Goal: Transaction & Acquisition: Purchase product/service

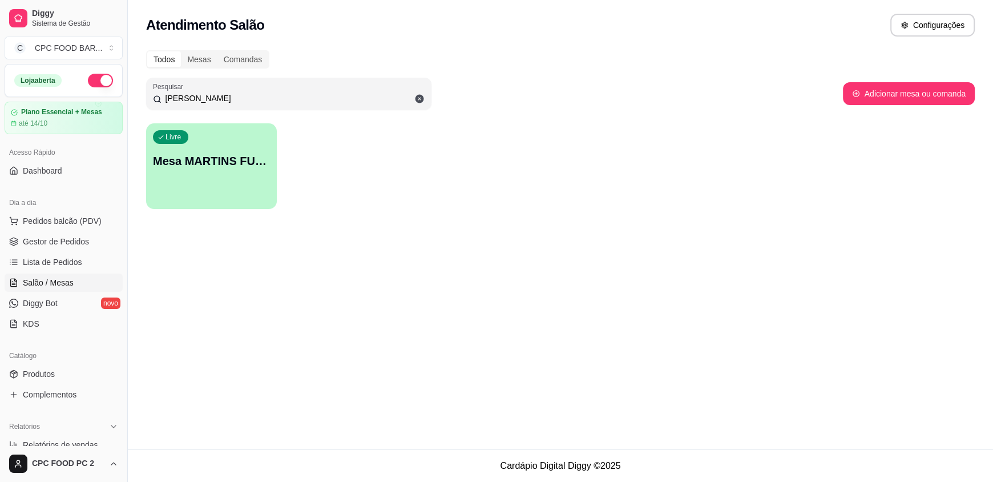
click at [818, 100] on div "Pesquisar MARTINS" at bounding box center [494, 94] width 697 height 32
drag, startPoint x: 200, startPoint y: 102, endPoint x: 159, endPoint y: 96, distance: 41.5
click at [159, 96] on div "[PERSON_NAME]" at bounding box center [289, 93] width 272 height 23
type input "c"
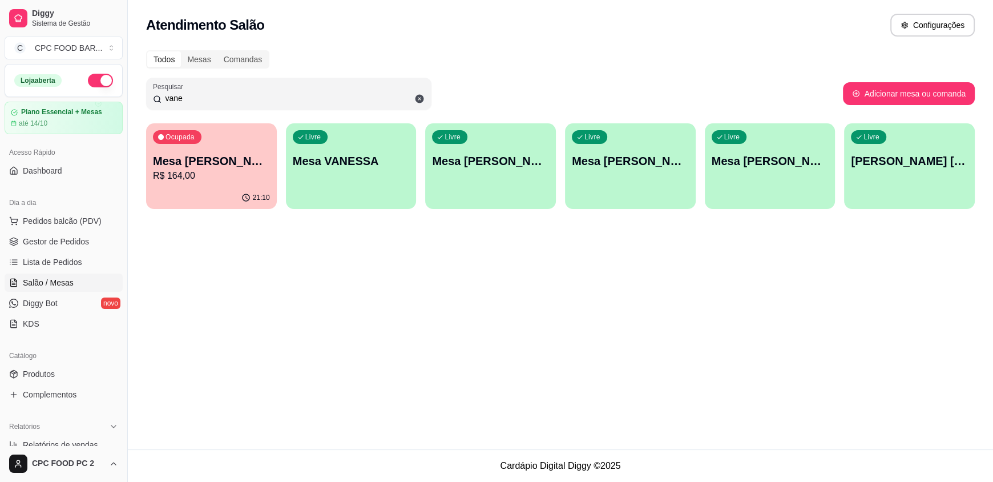
type input "vane"
click at [216, 158] on p "Mesa [PERSON_NAME]" at bounding box center [211, 161] width 117 height 16
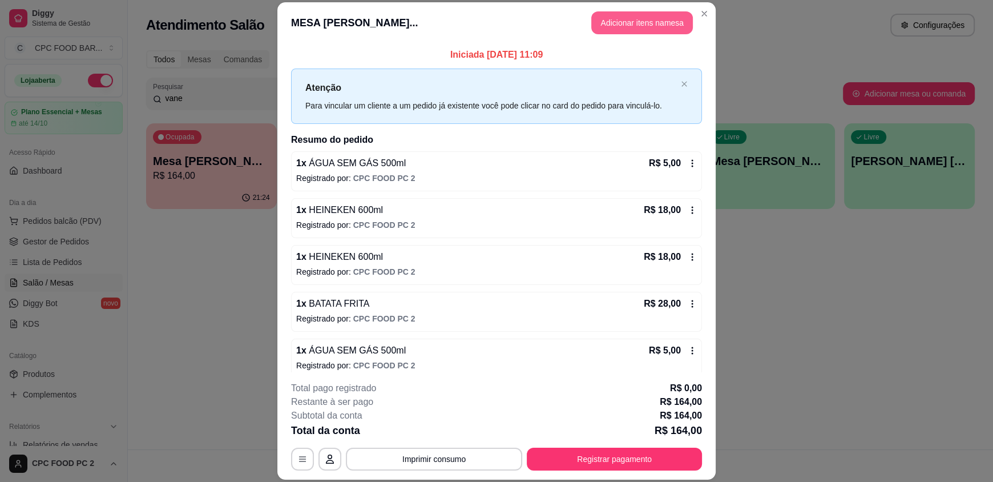
click at [639, 23] on button "Adicionar itens na mesa" at bounding box center [642, 22] width 102 height 23
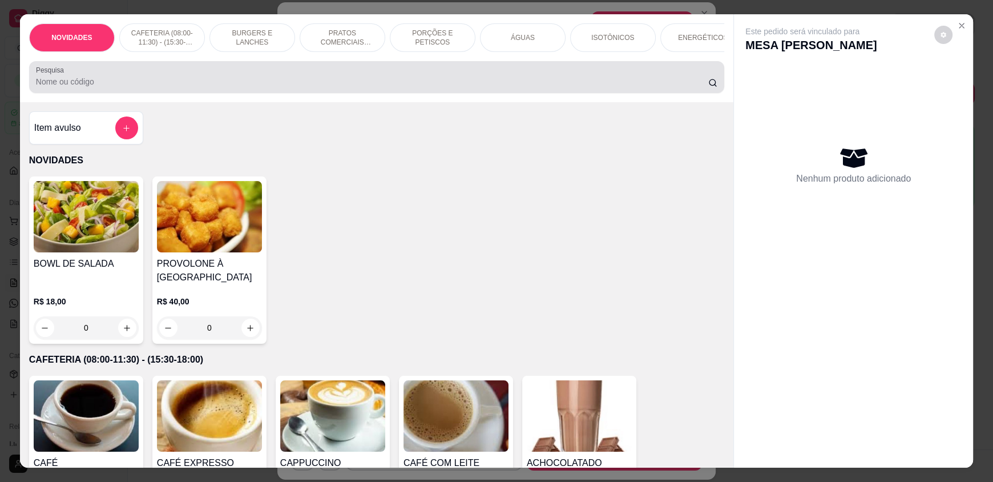
click at [290, 86] on input "Pesquisa" at bounding box center [372, 81] width 673 height 11
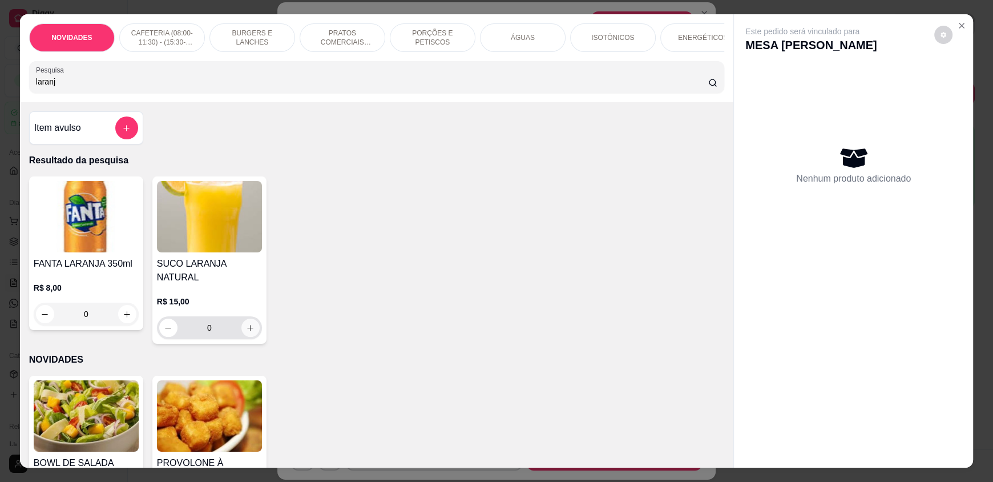
type input "laranj"
click at [250, 321] on button "increase-product-quantity" at bounding box center [250, 328] width 18 height 18
type input "1"
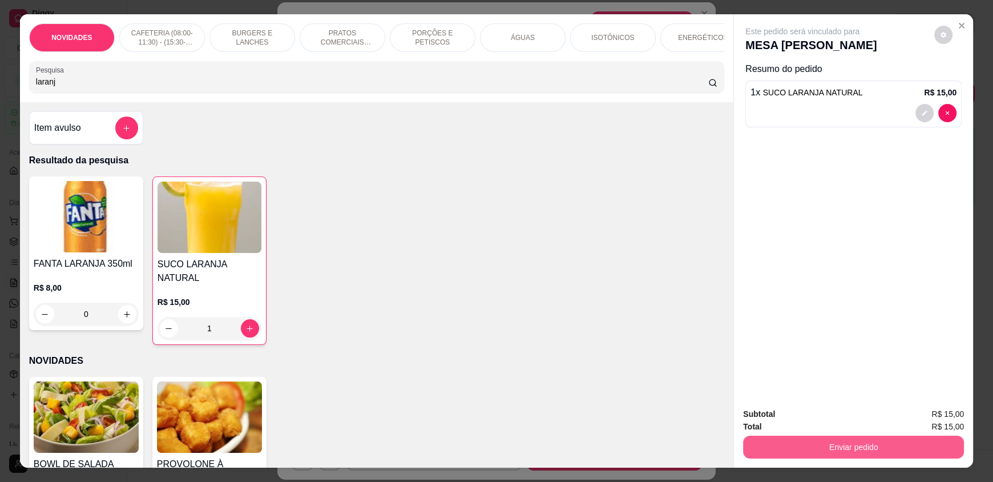
click at [811, 439] on button "Enviar pedido" at bounding box center [853, 447] width 221 height 23
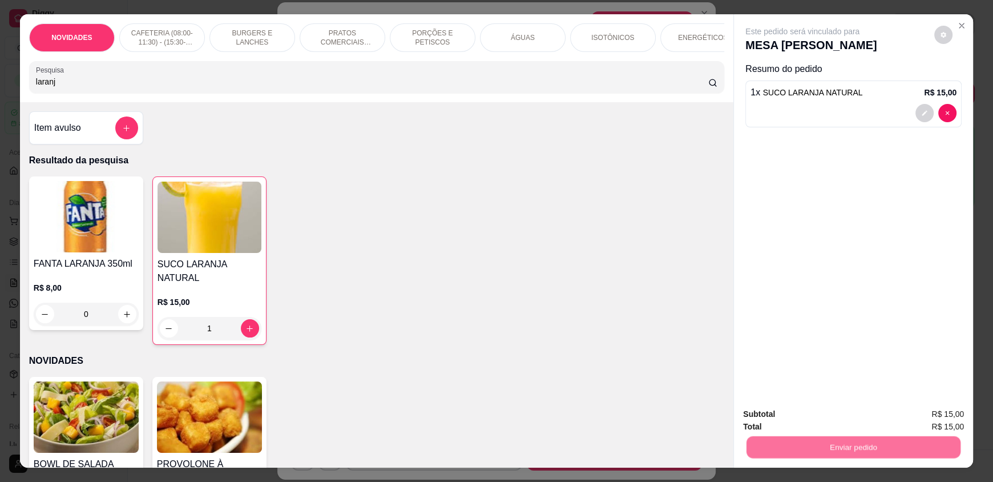
click at [801, 424] on button "Não registrar e enviar pedido" at bounding box center [815, 418] width 115 height 21
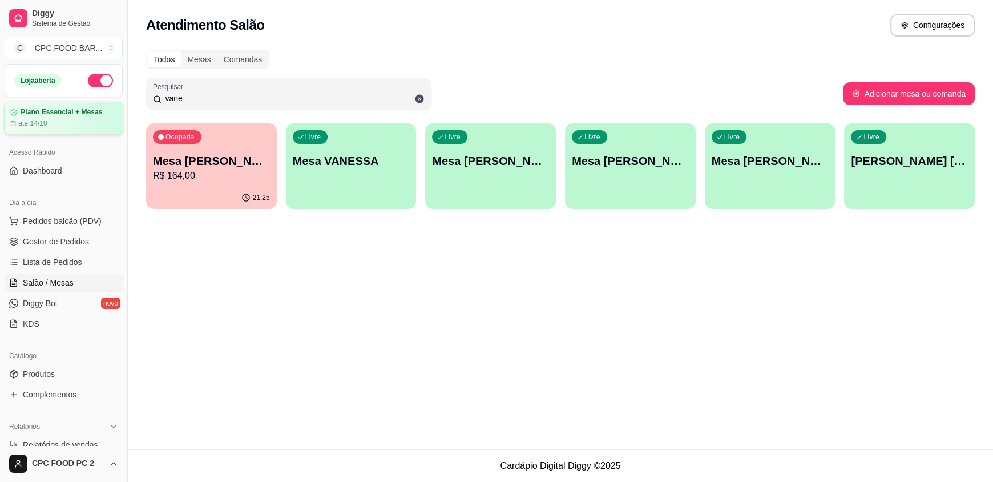
drag, startPoint x: 265, startPoint y: 98, endPoint x: 86, endPoint y: 111, distance: 179.7
click at [84, 108] on div "Diggy Sistema de Gestão C CPC FOOD BAR ... Loja aberta Plano Essencial + Mesas …" at bounding box center [496, 241] width 993 height 482
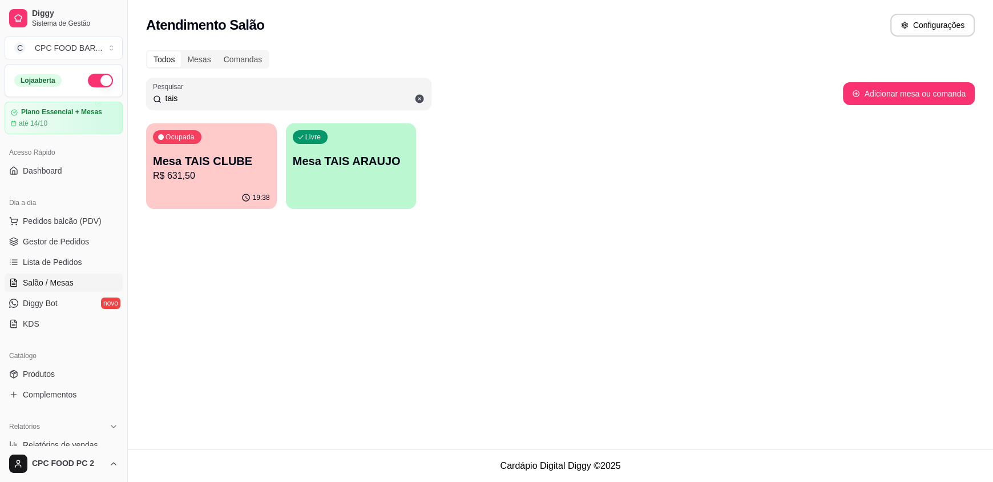
type input "tais"
click at [214, 169] on p "R$ 631,50" at bounding box center [211, 176] width 117 height 14
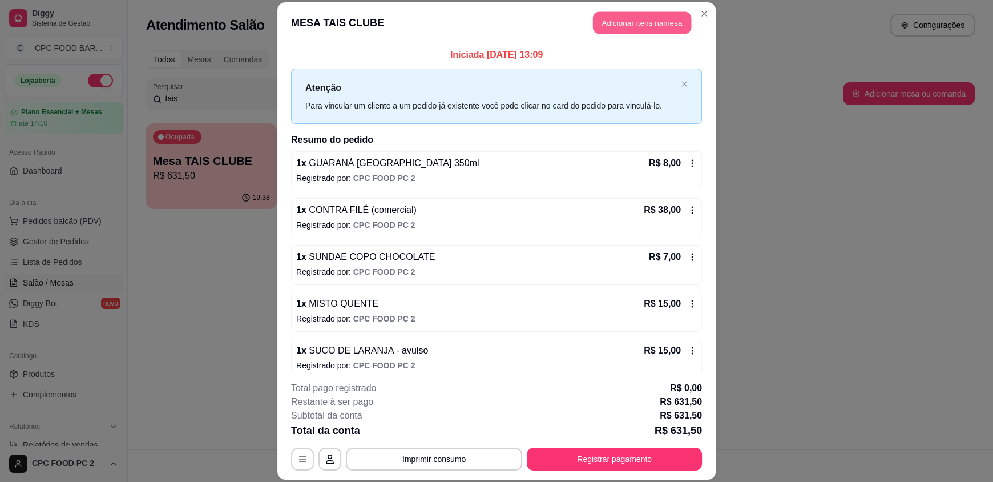
click at [614, 24] on button "Adicionar itens na mesa" at bounding box center [642, 23] width 98 height 22
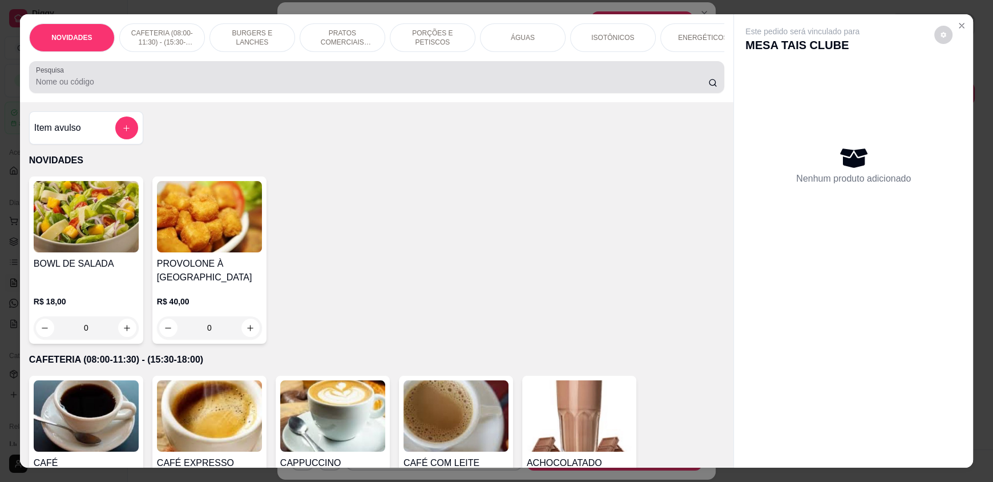
click at [407, 87] on input "Pesquisa" at bounding box center [372, 81] width 673 height 11
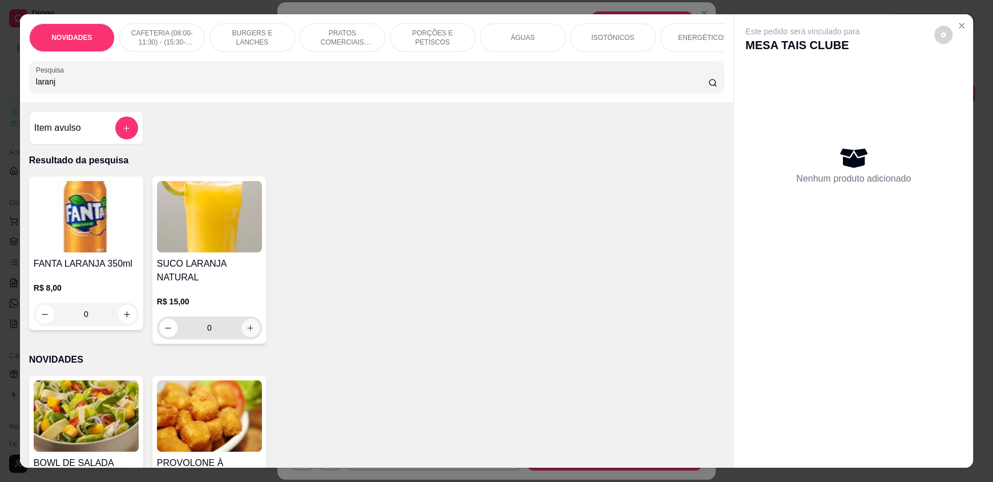
type input "laranj"
click at [249, 320] on button "increase-product-quantity" at bounding box center [250, 328] width 18 height 18
type input "1"
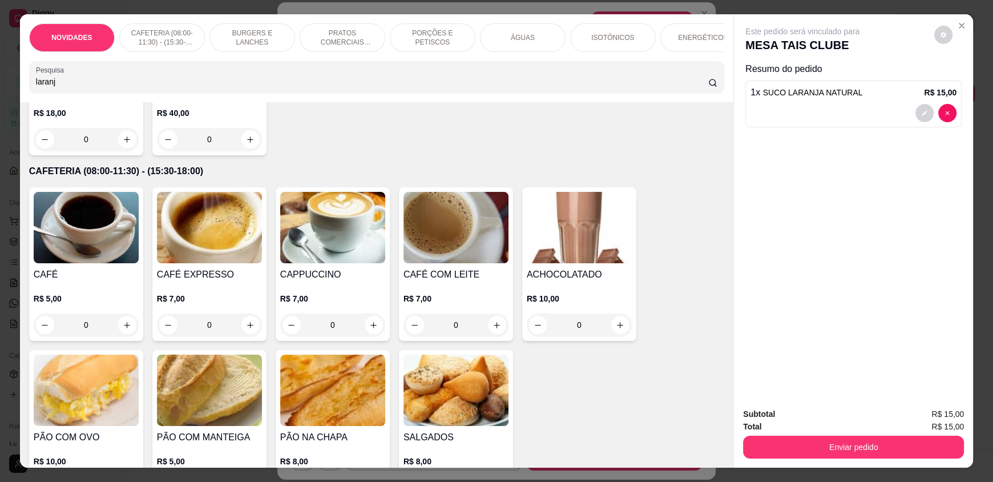
scroll to position [514, 0]
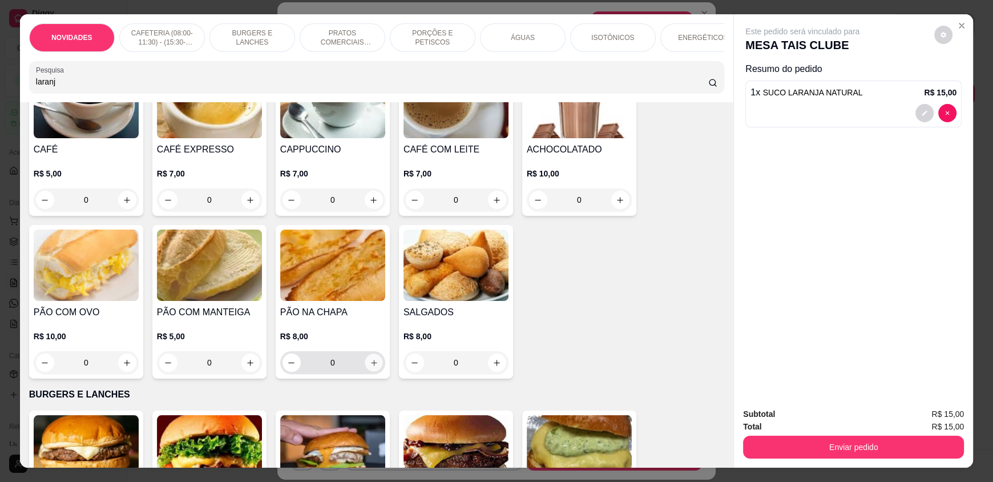
click at [370, 367] on icon "increase-product-quantity" at bounding box center [374, 363] width 9 height 9
type input "1"
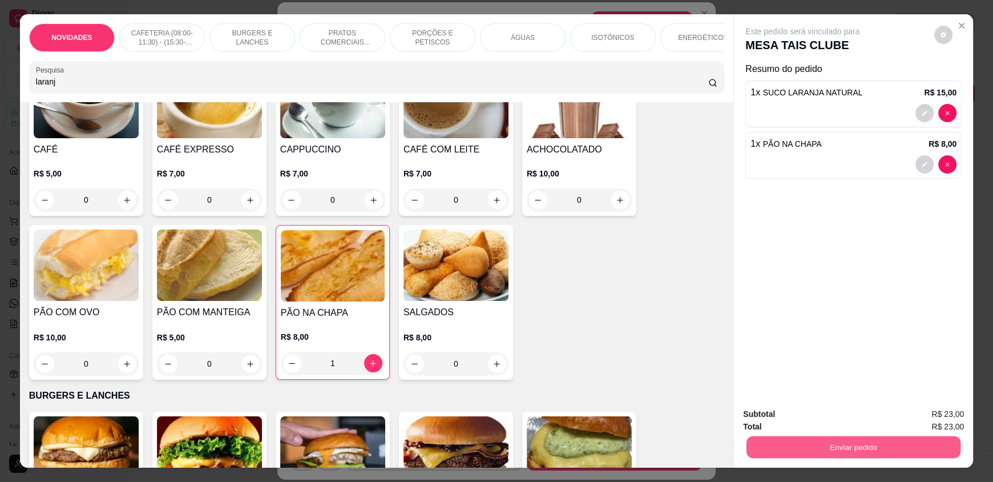
click at [863, 442] on button "Enviar pedido" at bounding box center [854, 447] width 214 height 22
click at [857, 423] on button "Não registrar e enviar pedido" at bounding box center [815, 418] width 115 height 21
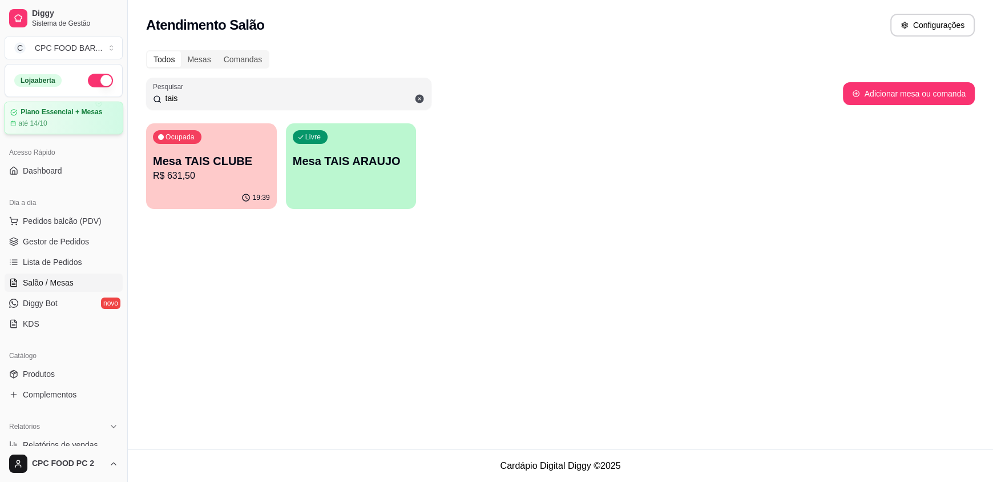
drag, startPoint x: 179, startPoint y: 102, endPoint x: 92, endPoint y: 100, distance: 86.8
click at [92, 100] on div "Diggy Sistema de Gestão C CPC FOOD BAR ... Loja aberta Plano Essencial + Mesas …" at bounding box center [496, 241] width 993 height 482
type input "boss"
click at [192, 168] on p "Mesa BOSSO" at bounding box center [211, 161] width 117 height 16
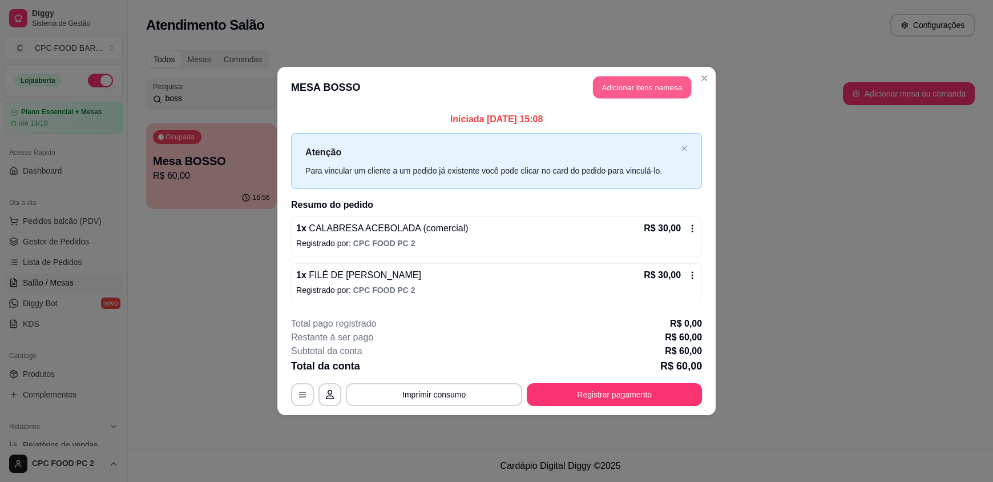
click at [641, 85] on button "Adicionar itens na mesa" at bounding box center [642, 87] width 98 height 22
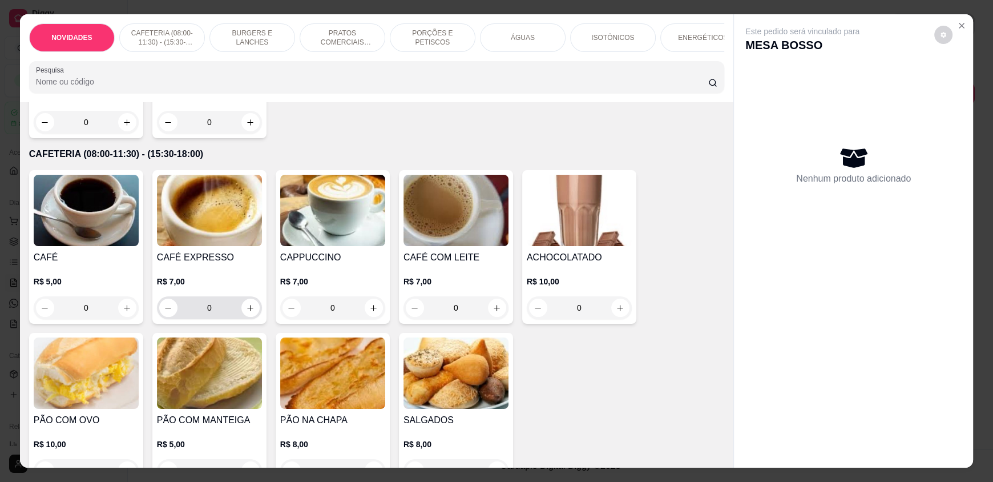
scroll to position [228, 0]
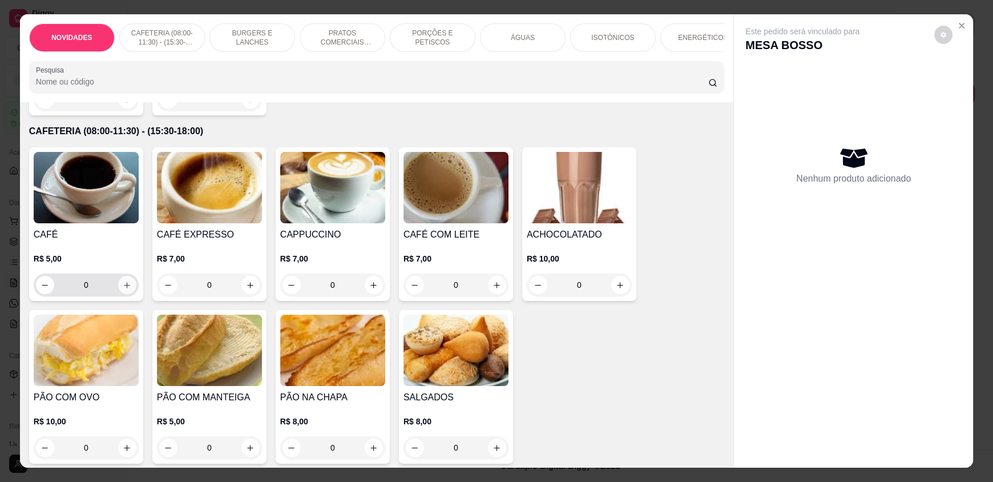
click at [123, 289] on icon "increase-product-quantity" at bounding box center [127, 285] width 9 height 9
type input "1"
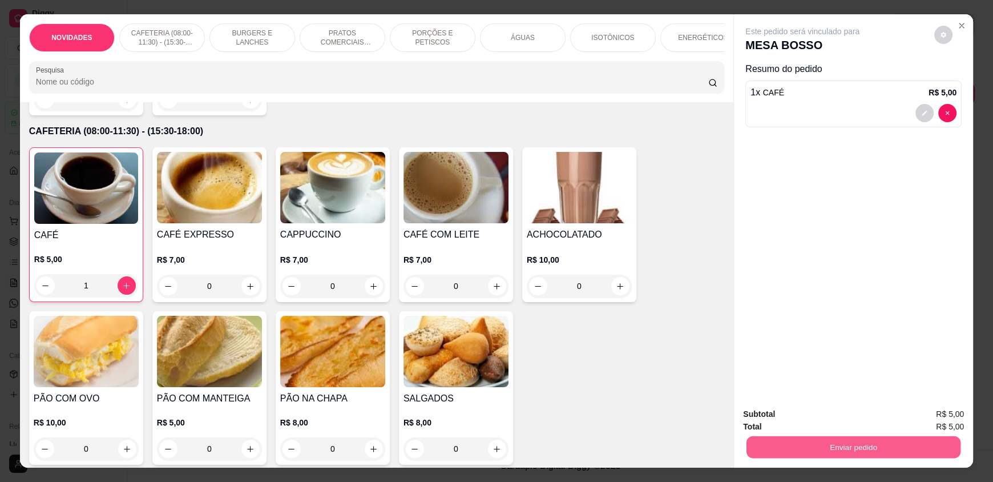
click at [817, 452] on button "Enviar pedido" at bounding box center [854, 447] width 214 height 22
click at [810, 421] on button "Não registrar e enviar pedido" at bounding box center [814, 419] width 120 height 22
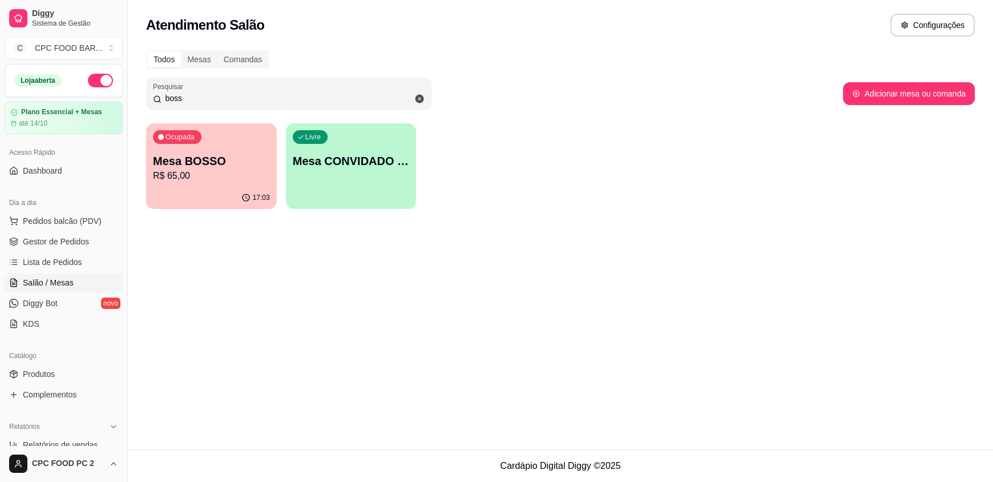
drag, startPoint x: 214, startPoint y: 98, endPoint x: 170, endPoint y: 100, distance: 44.6
click at [170, 100] on input "boss" at bounding box center [293, 97] width 263 height 11
type input "b"
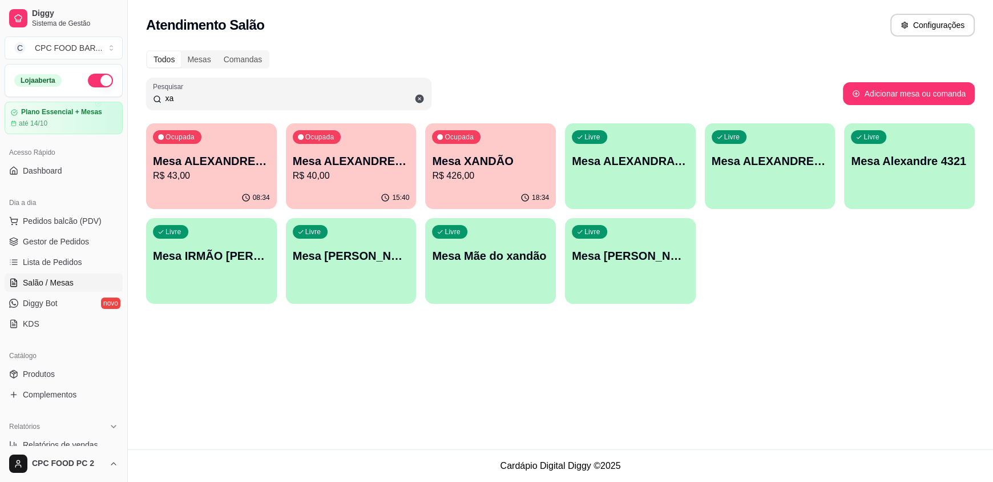
type input "xa"
click at [515, 190] on div "18:34" at bounding box center [491, 197] width 127 height 22
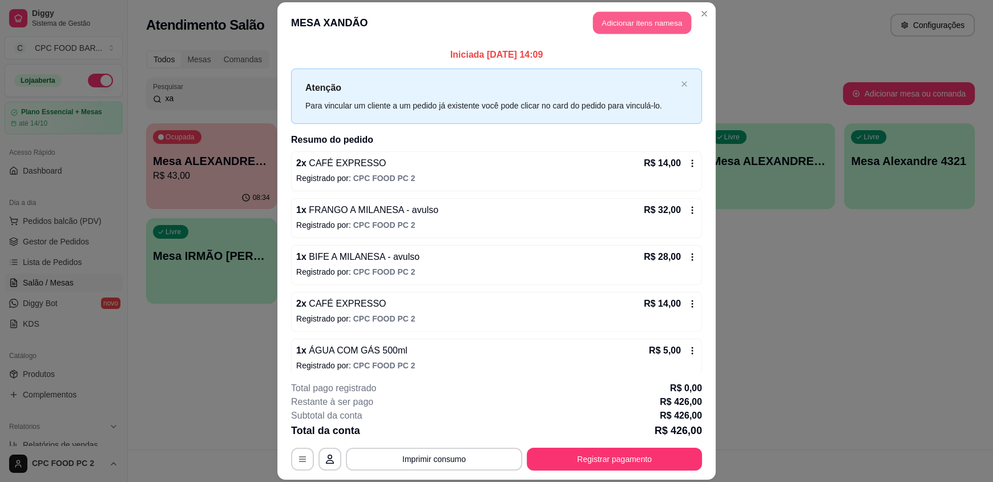
click at [630, 26] on button "Adicionar itens na mesa" at bounding box center [642, 23] width 98 height 22
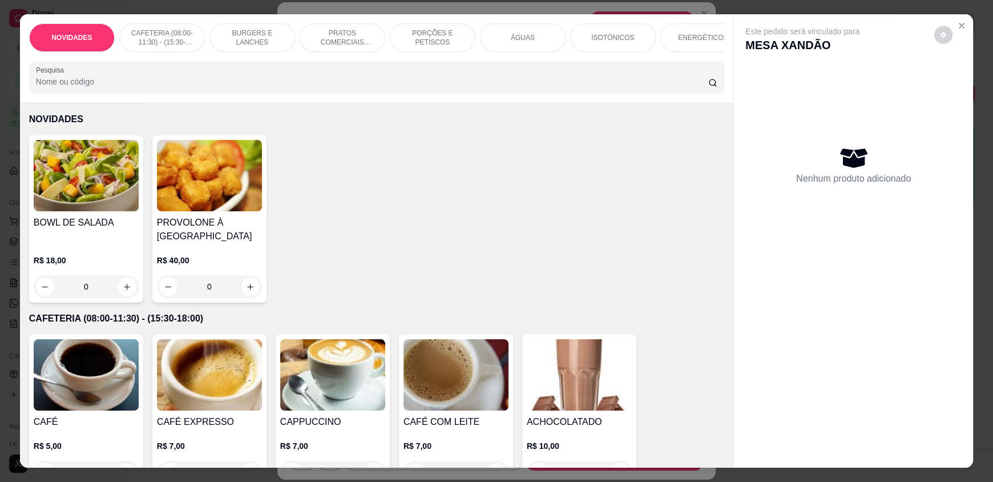
scroll to position [114, 0]
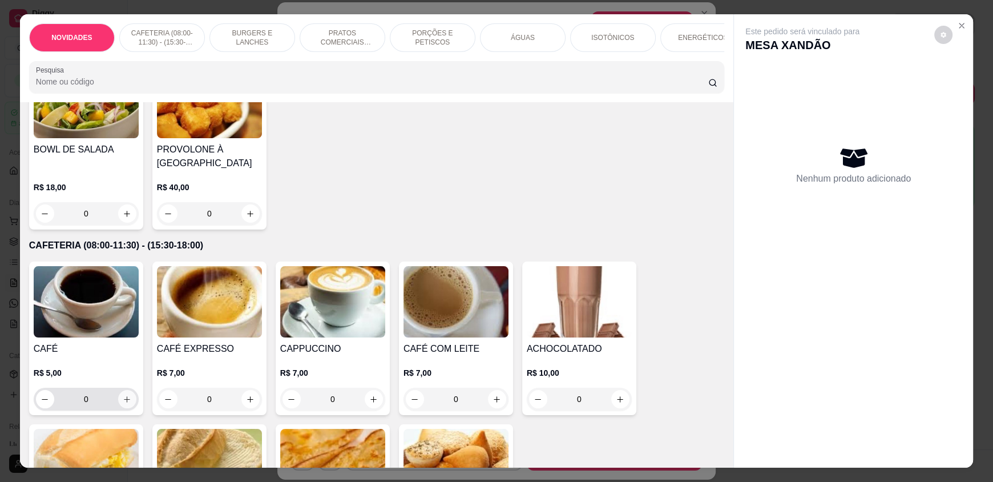
click at [122, 402] on button "increase-product-quantity" at bounding box center [127, 399] width 18 height 18
type input "1"
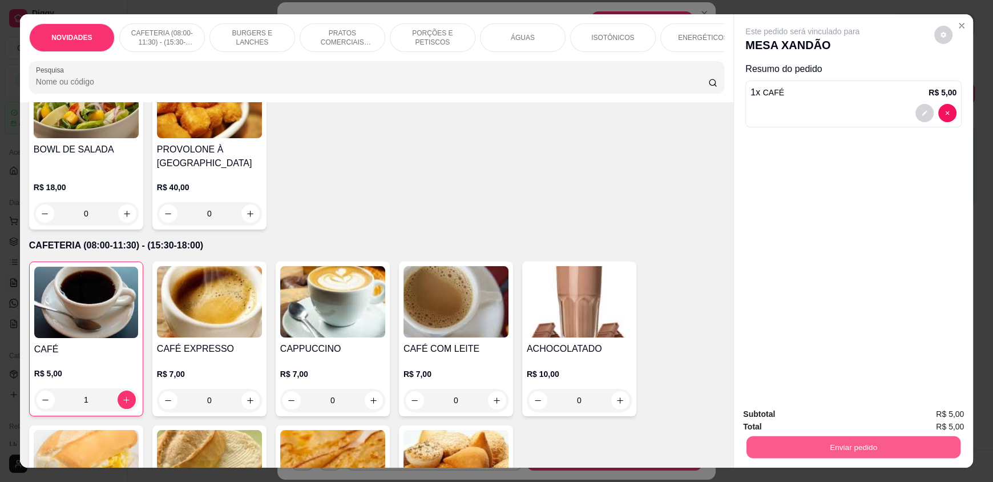
click at [810, 452] on button "Enviar pedido" at bounding box center [854, 447] width 214 height 22
click at [802, 421] on button "Não registrar e enviar pedido" at bounding box center [815, 419] width 119 height 22
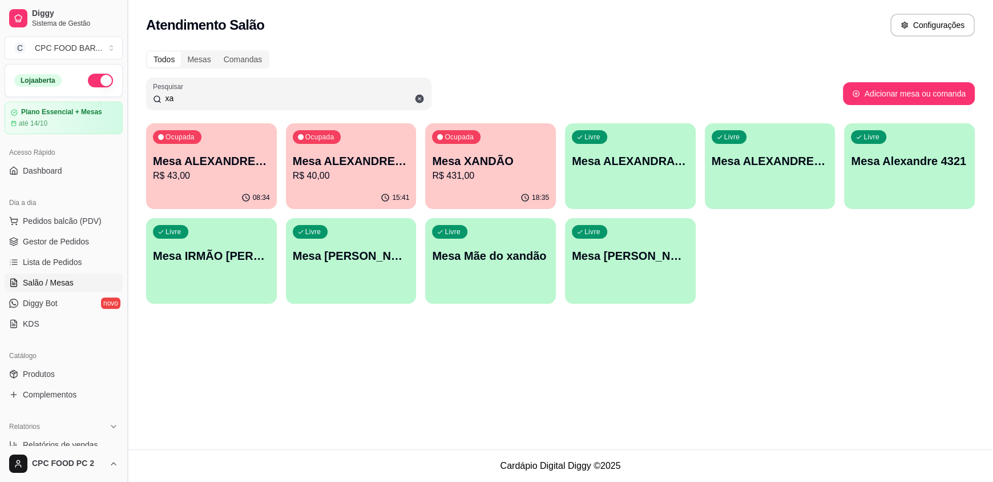
drag, startPoint x: 204, startPoint y: 96, endPoint x: 131, endPoint y: 98, distance: 73.1
click at [131, 98] on div "Diggy Sistema de Gestão C CPC FOOD BAR ... Loja aberta Plano Essencial + Mesas …" at bounding box center [496, 241] width 993 height 482
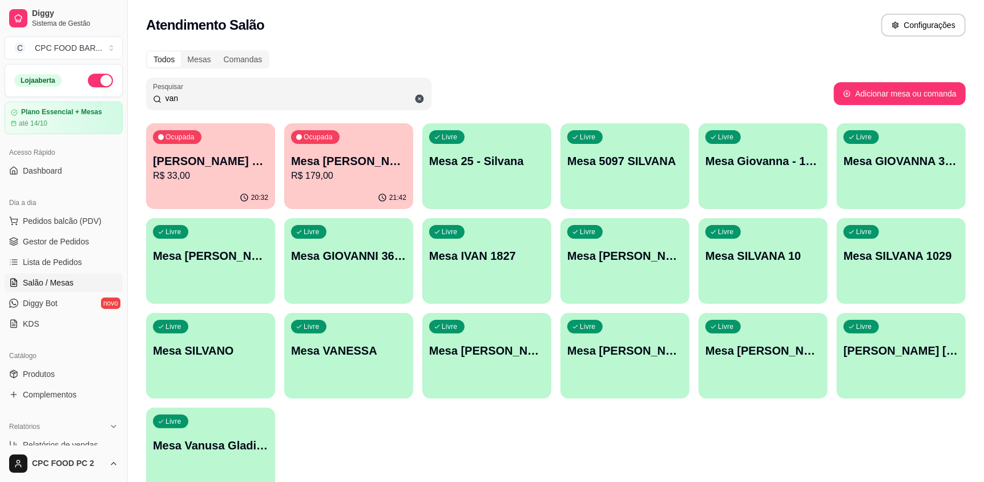
type input "van"
click at [365, 181] on p "R$ 179,00" at bounding box center [349, 175] width 112 height 13
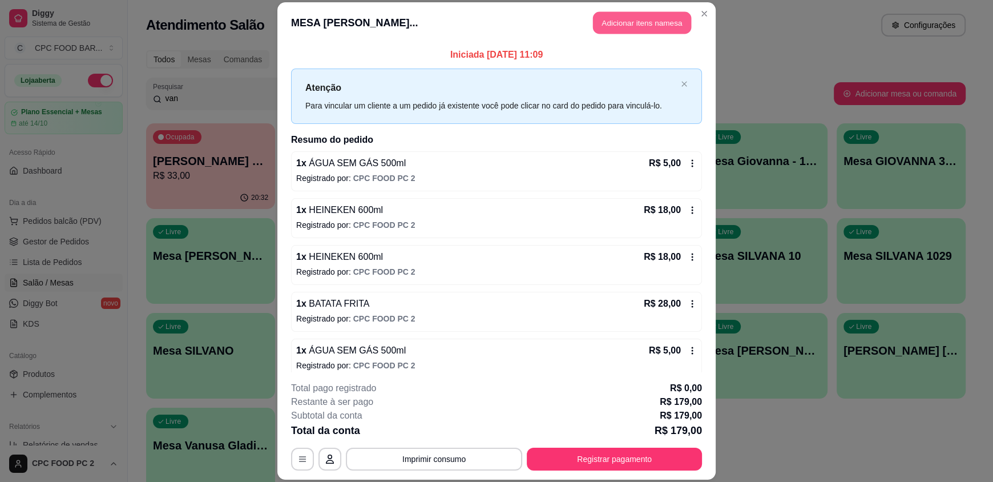
click at [630, 21] on button "Adicionar itens na mesa" at bounding box center [642, 23] width 98 height 22
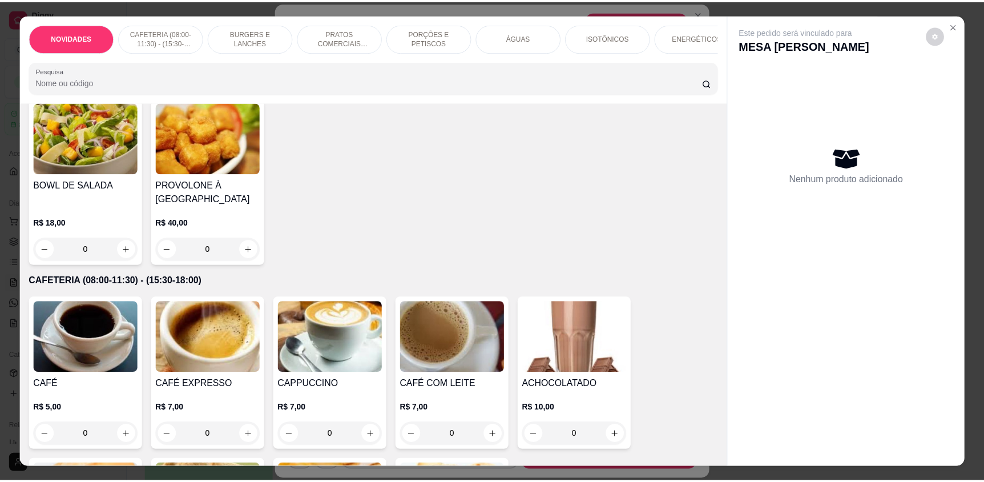
scroll to position [171, 0]
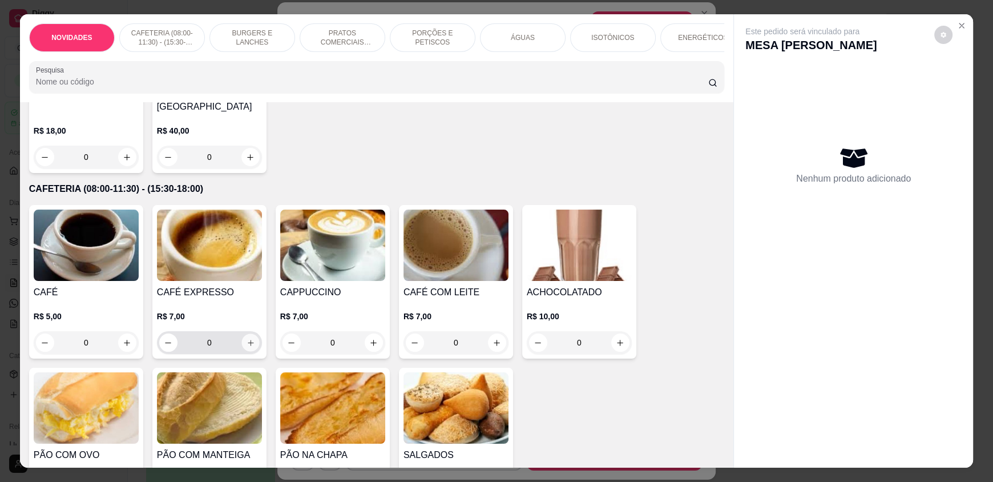
click at [241, 349] on button "increase-product-quantity" at bounding box center [250, 343] width 18 height 18
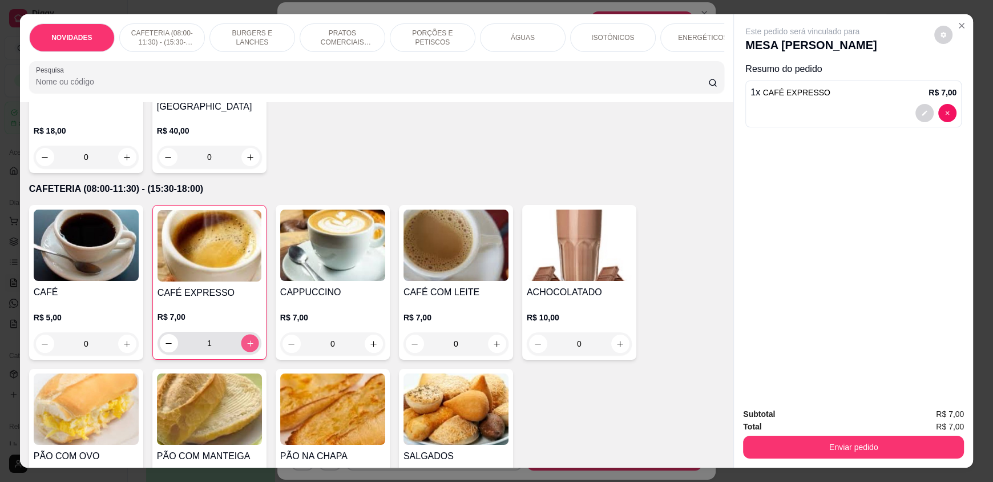
click at [241, 349] on button "increase-product-quantity" at bounding box center [250, 344] width 18 height 18
type input "2"
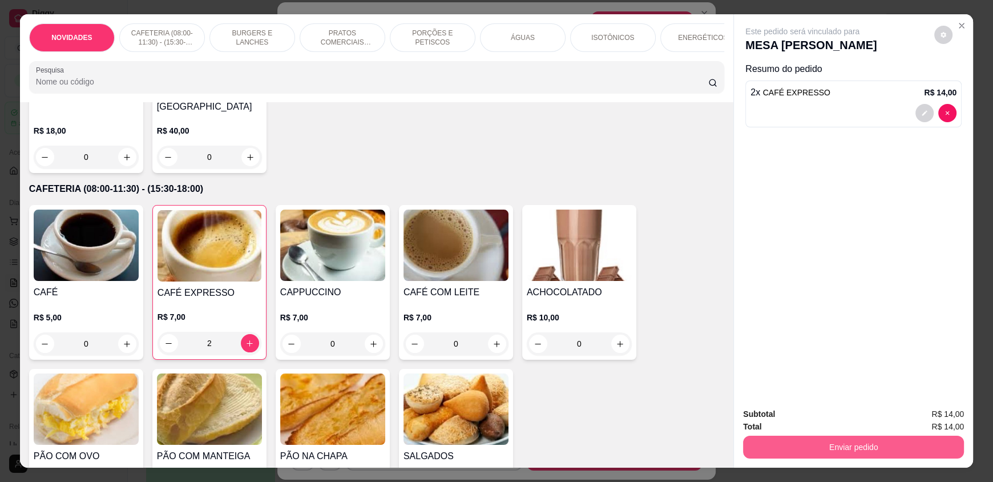
click at [785, 445] on button "Enviar pedido" at bounding box center [853, 447] width 221 height 23
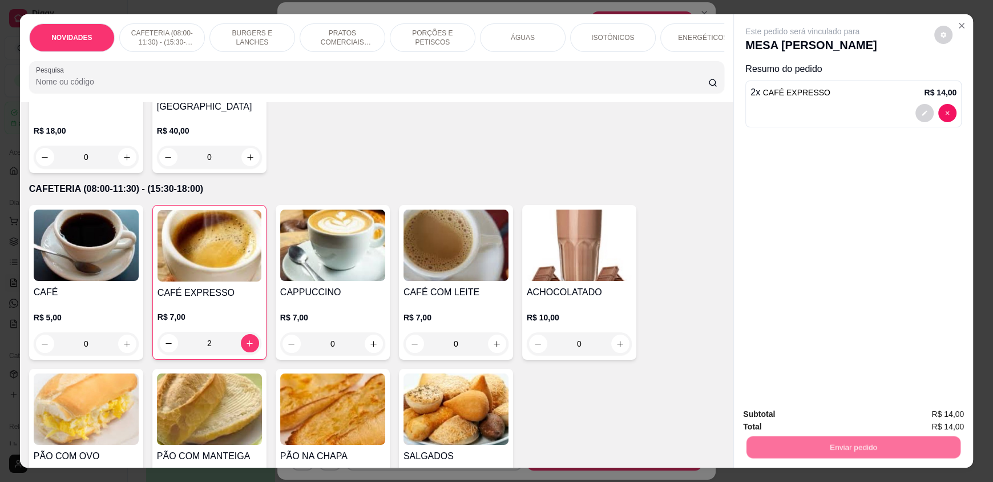
click at [787, 421] on button "Não registrar e enviar pedido" at bounding box center [815, 419] width 119 height 22
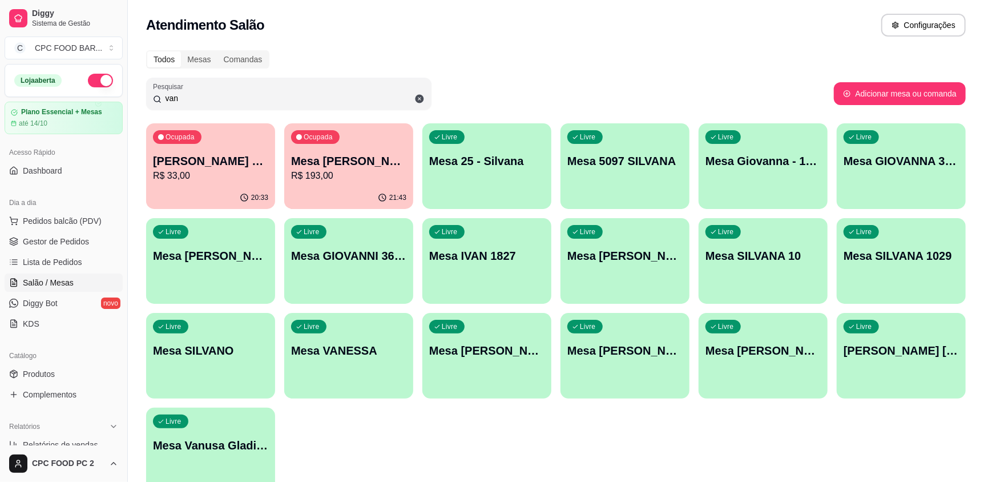
drag, startPoint x: 275, startPoint y: 96, endPoint x: 80, endPoint y: 92, distance: 195.3
click at [80, 92] on div "Diggy Sistema de Gestão C CPC FOOD BAR ... Loja aberta Plano Essencial + Mesas …" at bounding box center [492, 269] width 984 height 539
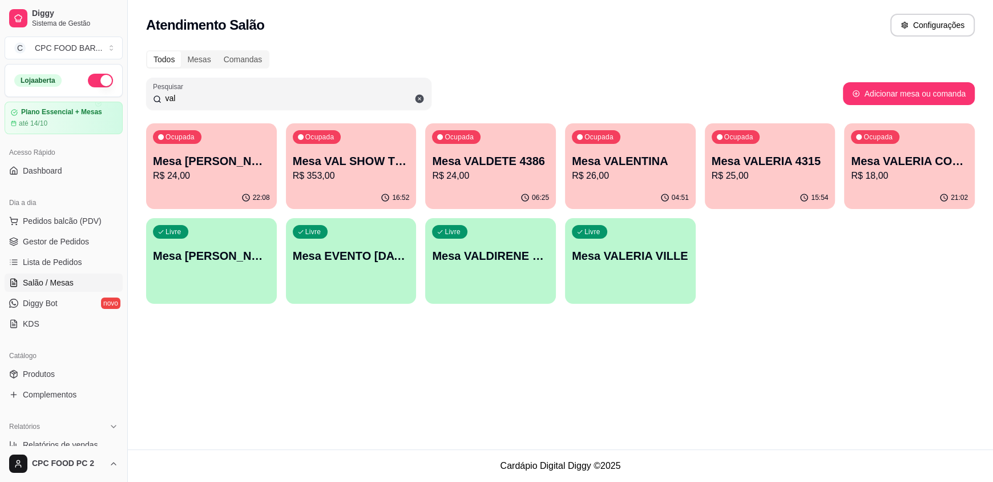
type input "val"
click at [367, 178] on p "R$ 353,00" at bounding box center [352, 175] width 114 height 13
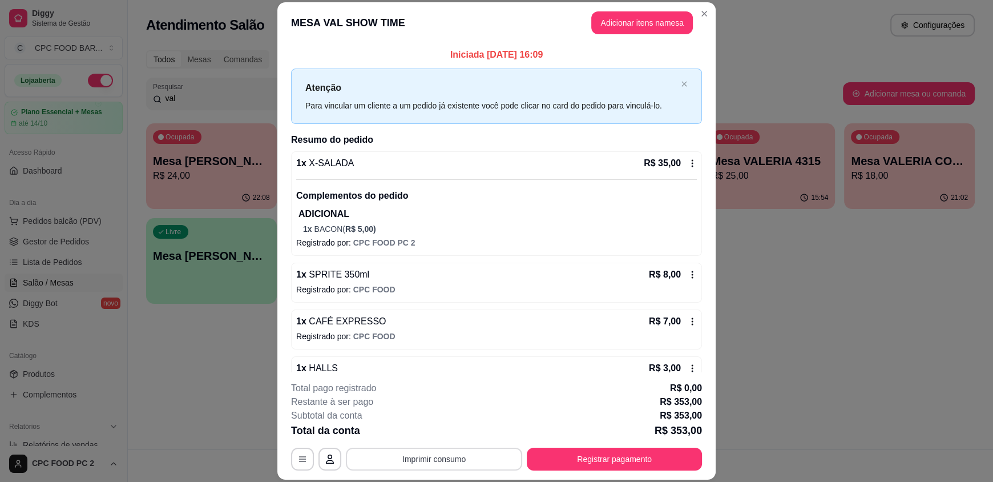
click at [423, 460] on button "Imprimir consumo" at bounding box center [434, 459] width 176 height 23
click at [433, 433] on button "IMPRESSORA" at bounding box center [433, 433] width 80 height 18
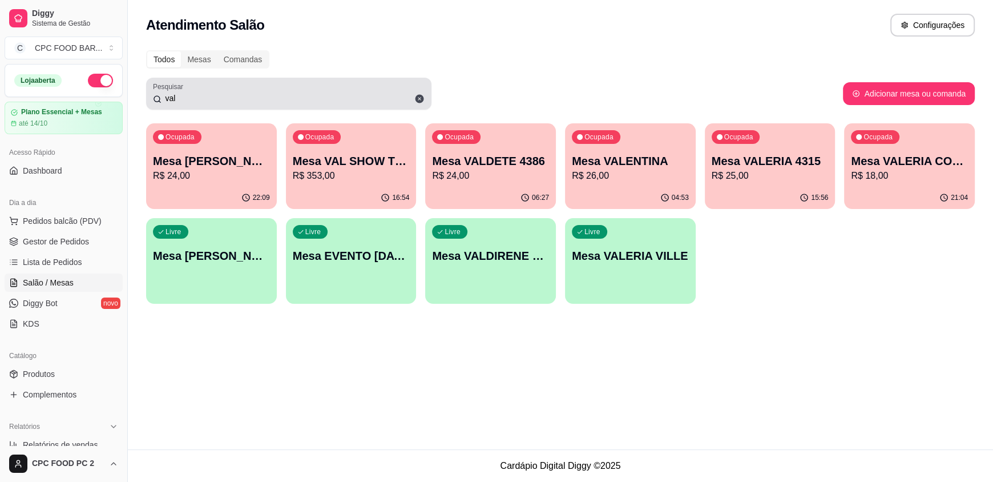
click at [422, 96] on icon at bounding box center [420, 99] width 9 height 9
